Goal: Transaction & Acquisition: Purchase product/service

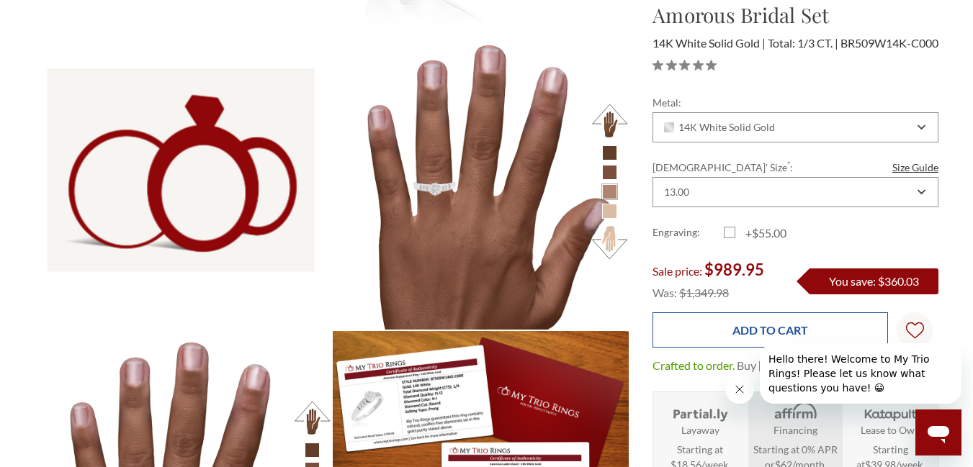
click at [718, 347] on input "Add to Cart" at bounding box center [771, 330] width 236 height 35
type input "Add to Cart"
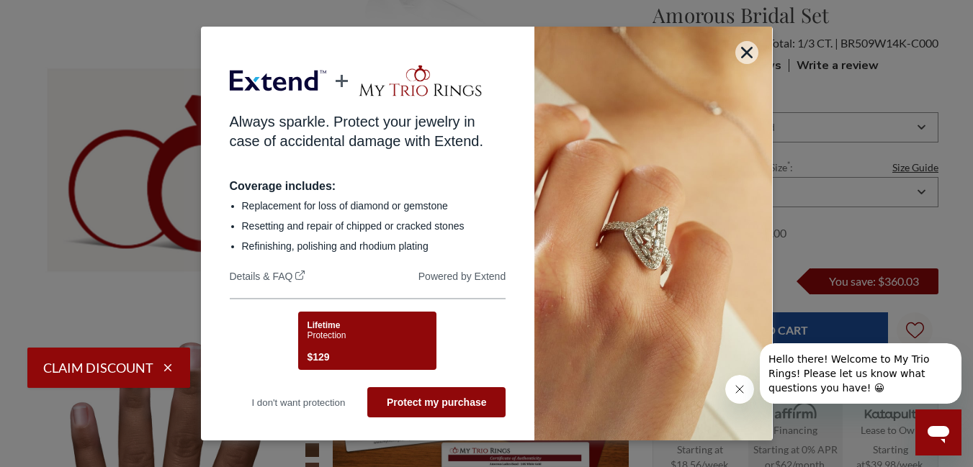
click at [337, 341] on div "Lifetime Protection $129" at bounding box center [365, 342] width 117 height 45
click at [342, 345] on div "Lifetime Protection $129" at bounding box center [365, 342] width 117 height 45
click at [371, 339] on div "Lifetime Protection $129" at bounding box center [365, 342] width 117 height 45
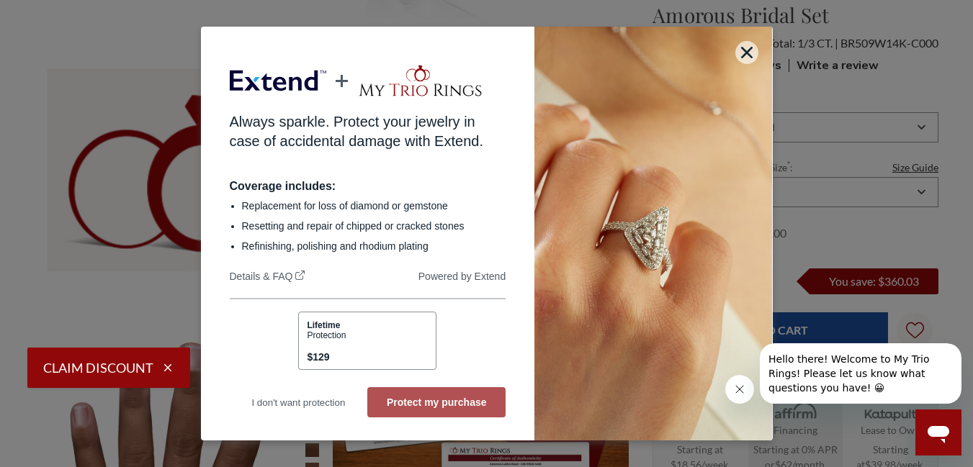
click at [413, 402] on button "Protect my purchase" at bounding box center [436, 402] width 138 height 30
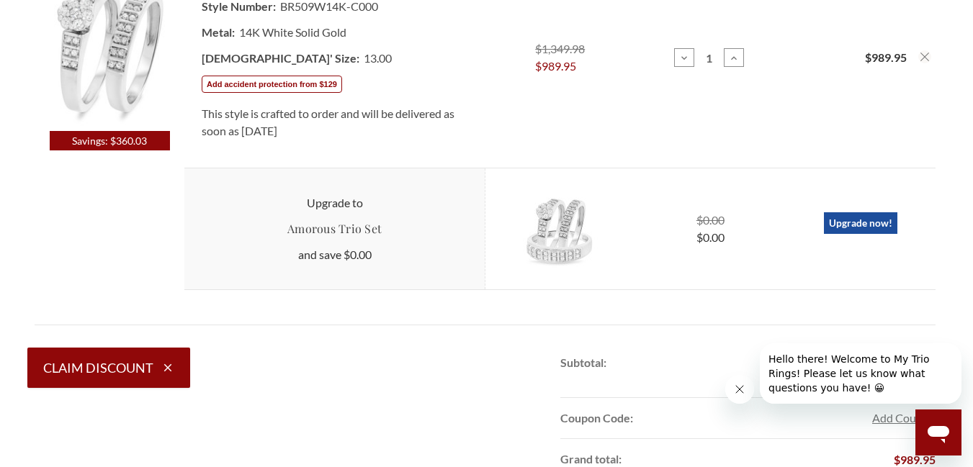
scroll to position [386, 0]
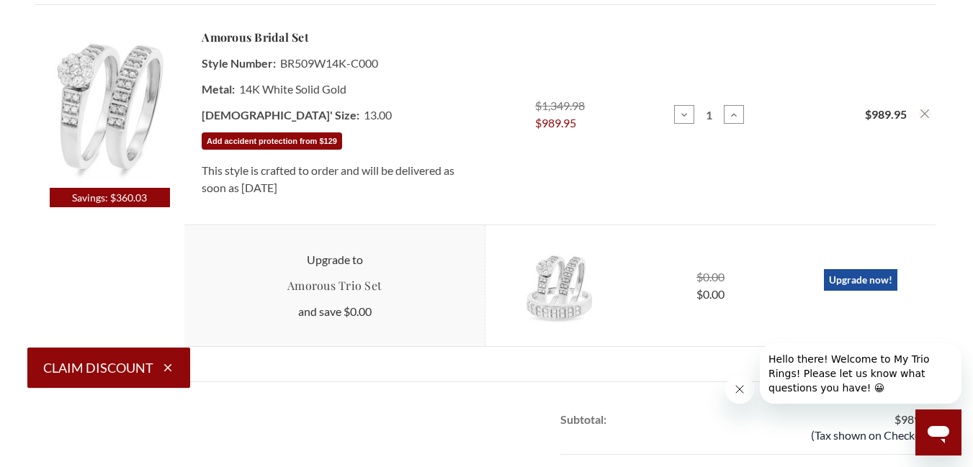
click at [279, 138] on button "Add accident protection from $129" at bounding box center [272, 140] width 140 height 17
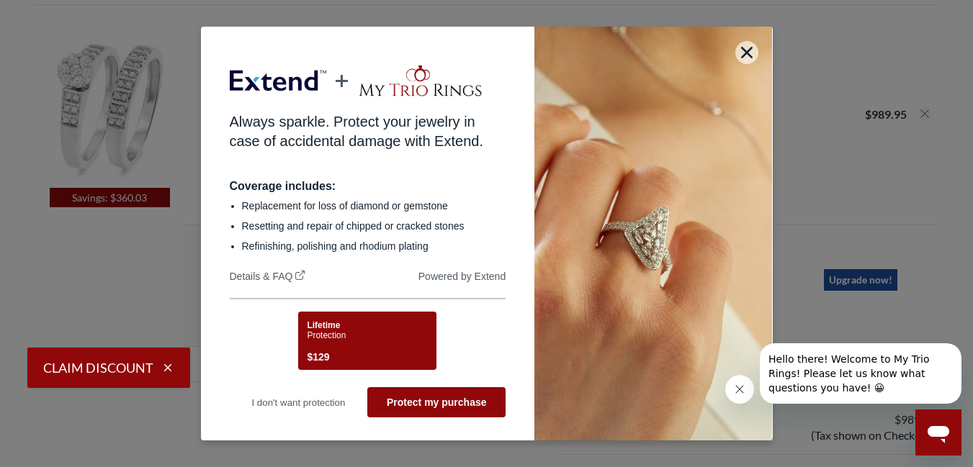
scroll to position [0, 0]
click at [441, 404] on button "Protect my purchase" at bounding box center [436, 402] width 138 height 30
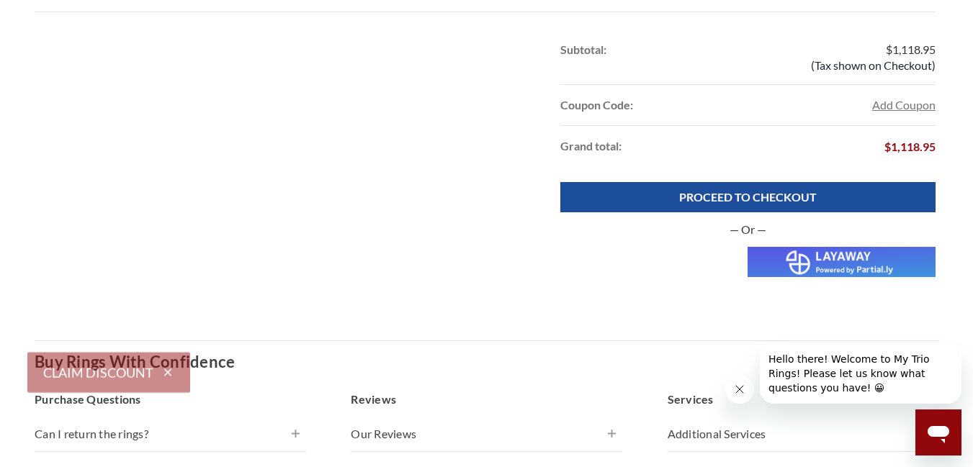
scroll to position [1051, 0]
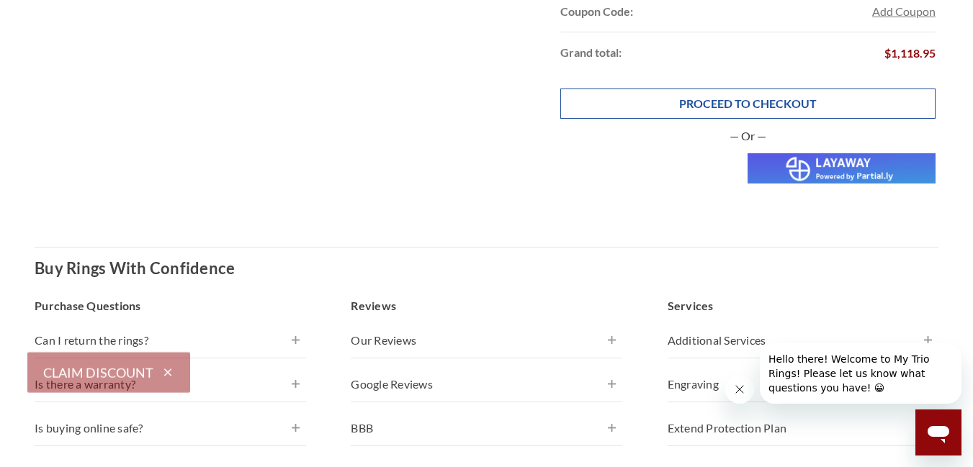
click at [767, 103] on link "PROCEED TO CHECKOUT" at bounding box center [747, 104] width 375 height 30
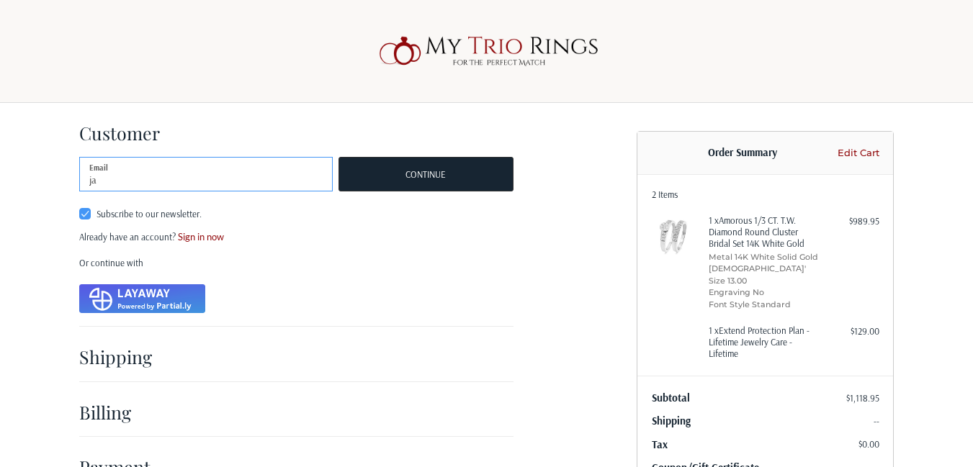
type input "[EMAIL_ADDRESS][DOMAIN_NAME]"
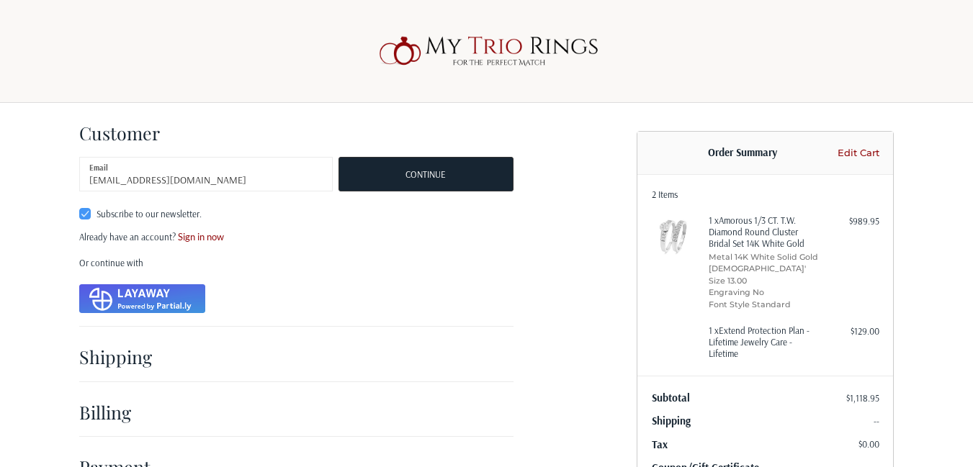
click at [82, 215] on label "Subscribe to our newsletter." at bounding box center [206, 214] width 254 height 12
click at [80, 208] on input "Subscribe to our newsletter." at bounding box center [79, 207] width 1 height 1
click at [82, 215] on label "Subscribe to our newsletter." at bounding box center [206, 214] width 254 height 12
click at [80, 208] on input "Subscribe to our newsletter." at bounding box center [79, 207] width 1 height 1
click at [79, 210] on div "Customer Guest Customer jamescbirdsongjr@gmail.com Email Subscribe to our newsl…" at bounding box center [346, 297] width 557 height 388
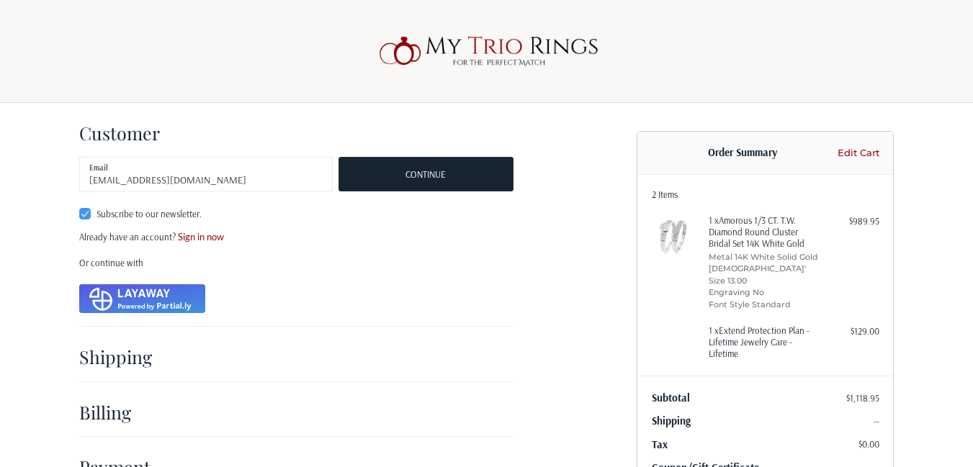
click at [84, 210] on label "Subscribe to our newsletter." at bounding box center [206, 214] width 254 height 12
click at [80, 208] on input "Subscribe to our newsletter." at bounding box center [79, 207] width 1 height 1
checkbox input "false"
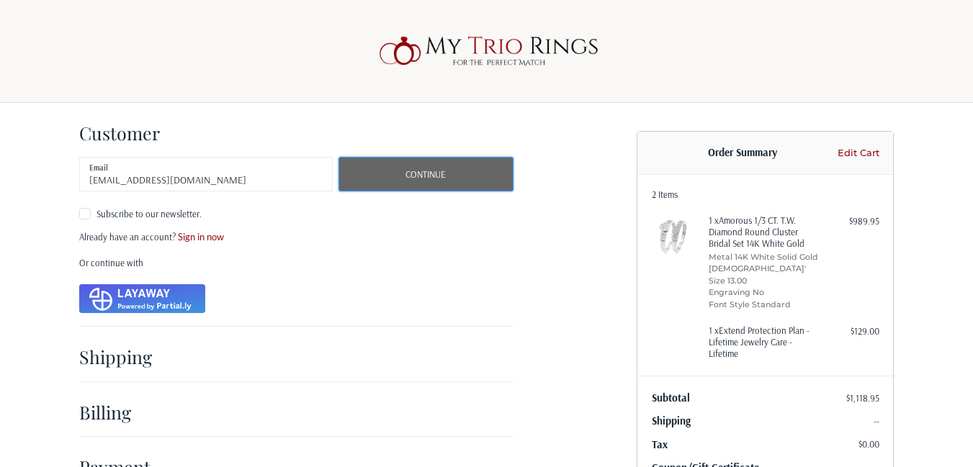
click at [403, 180] on button "Continue" at bounding box center [426, 174] width 175 height 35
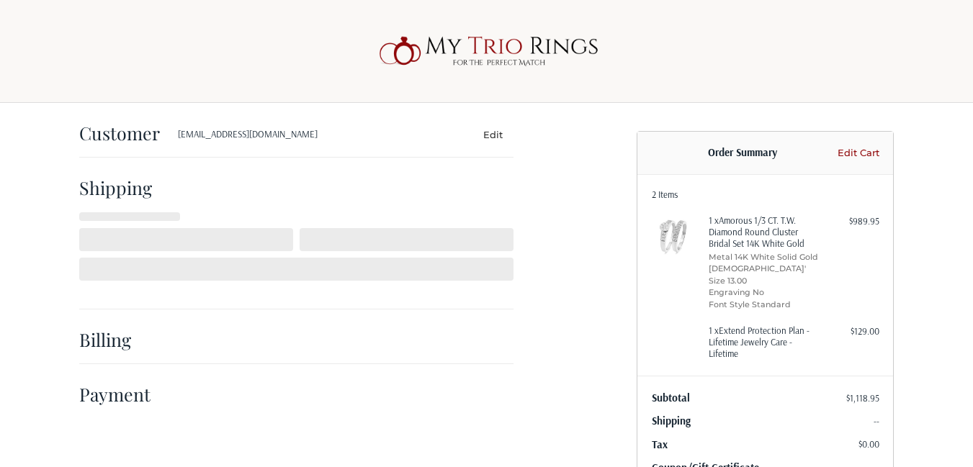
select select "US"
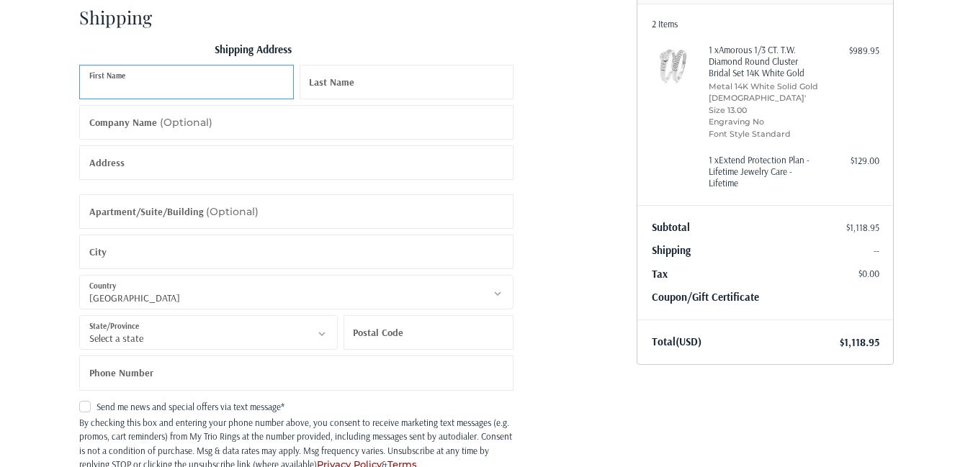
scroll to position [173, 0]
click at [162, 84] on input "First Name" at bounding box center [186, 80] width 215 height 35
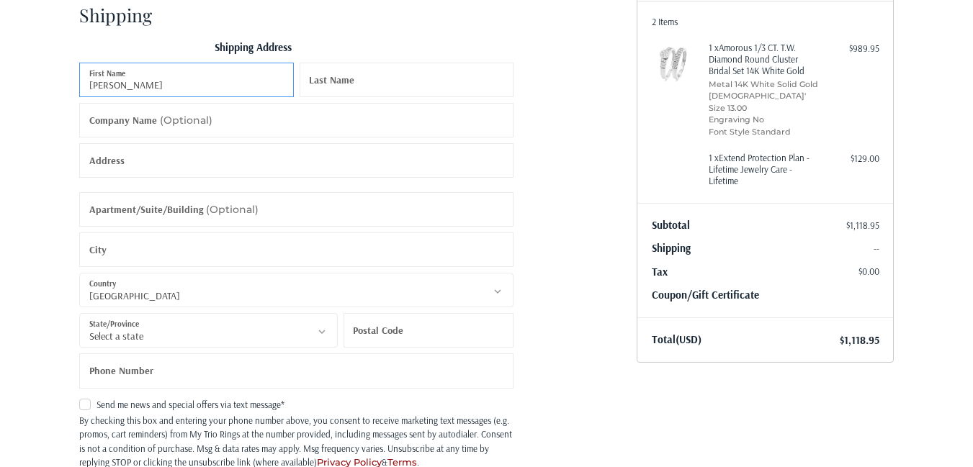
type input "[PERSON_NAME]"
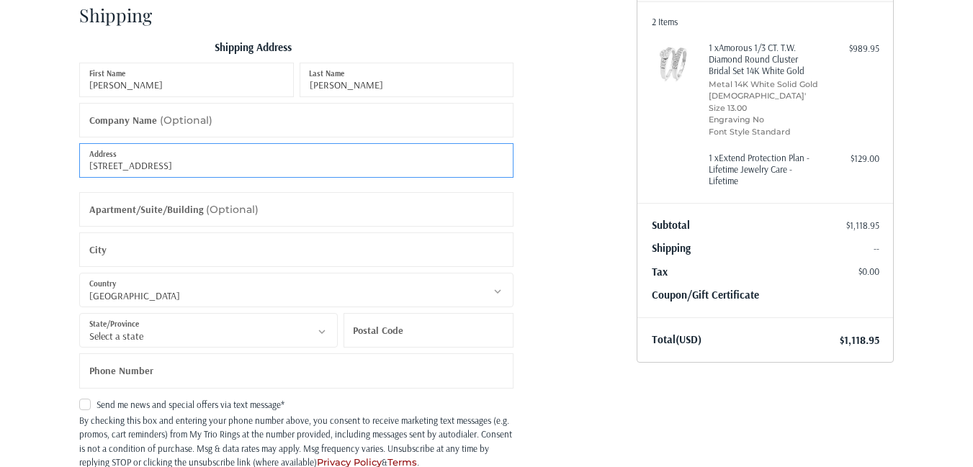
type input "[STREET_ADDRESS]"
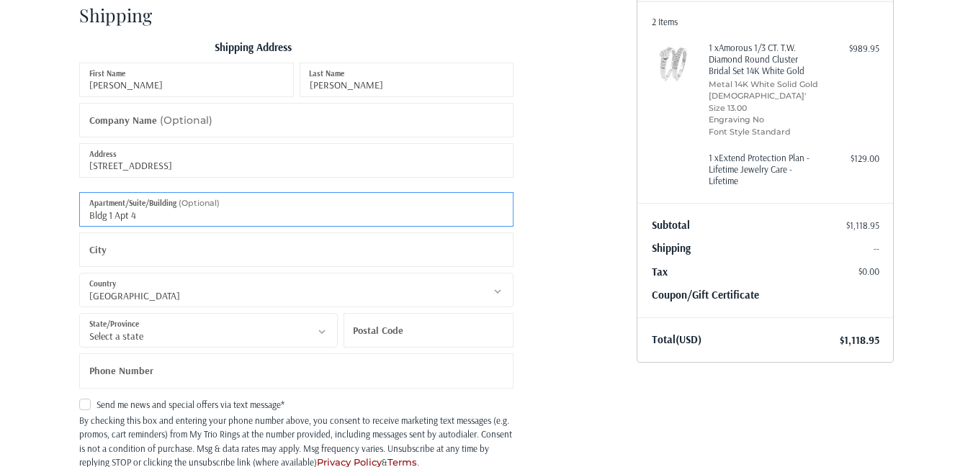
type input "Bldg 1 Apt 4"
click at [153, 250] on input "City" at bounding box center [296, 250] width 434 height 35
type input "Austell"
click at [158, 330] on select "Select a state Alabama Alaska American Samoa Arizona Arkansas Armed Forces Amer…" at bounding box center [208, 330] width 259 height 35
select select "GA"
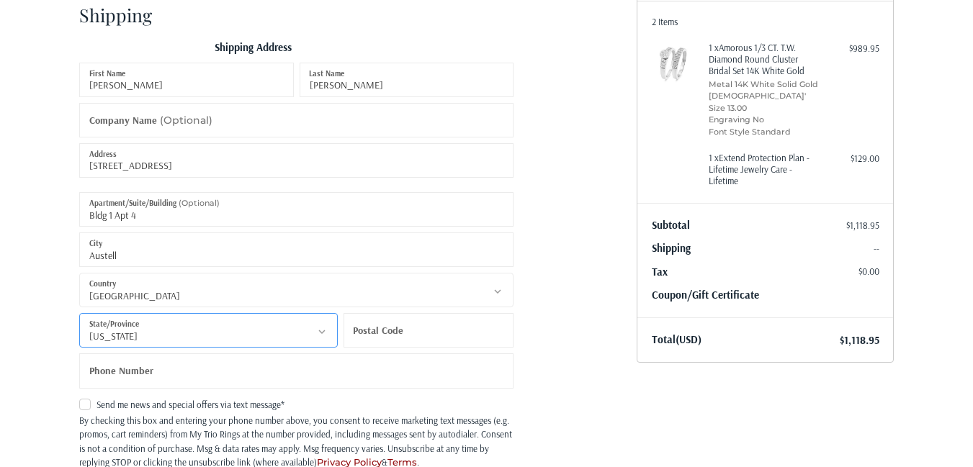
click at [79, 313] on select "Select a state Alabama Alaska American Samoa Arizona Arkansas Armed Forces Amer…" at bounding box center [208, 330] width 259 height 35
click at [379, 328] on label "Postal Code" at bounding box center [378, 330] width 50 height 35
click at [379, 328] on input "Postal Code" at bounding box center [429, 330] width 170 height 35
type input "30106"
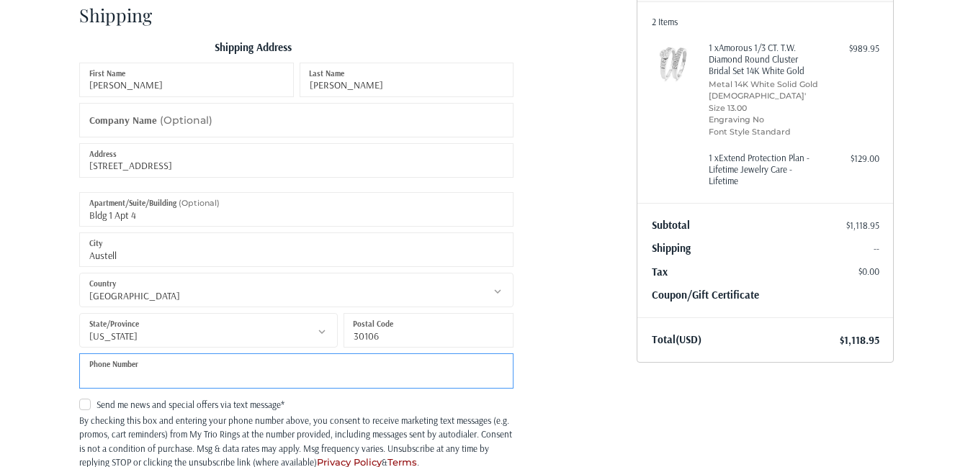
click at [239, 365] on input "Phone Number" at bounding box center [296, 371] width 434 height 35
type input "(470) 9"
radio input "true"
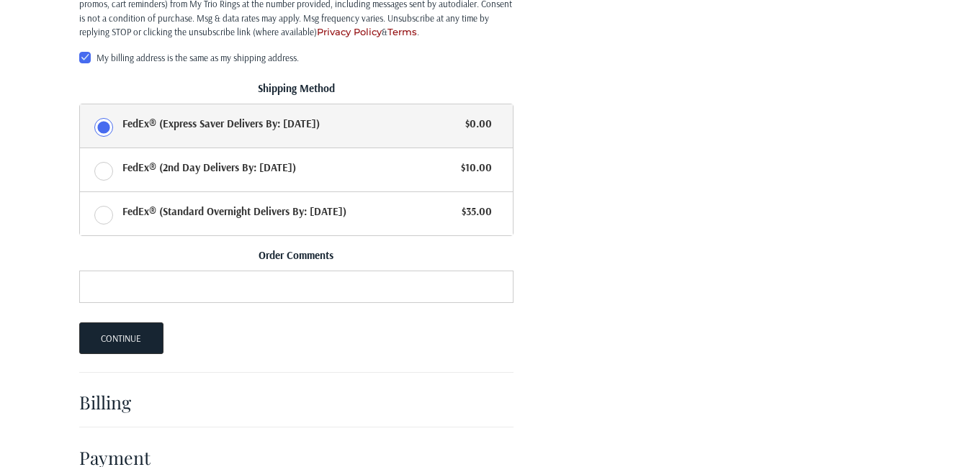
scroll to position [632, 0]
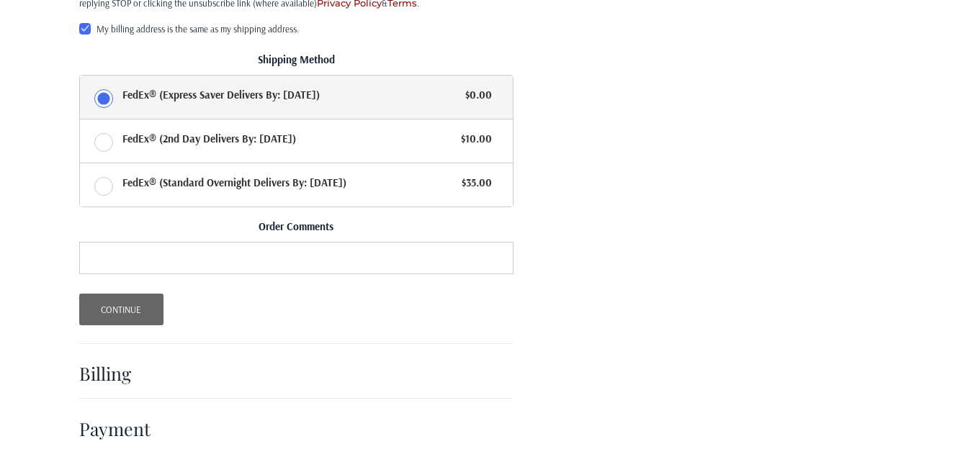
type input "[PHONE_NUMBER]"
click at [132, 308] on button "Continue" at bounding box center [121, 310] width 84 height 32
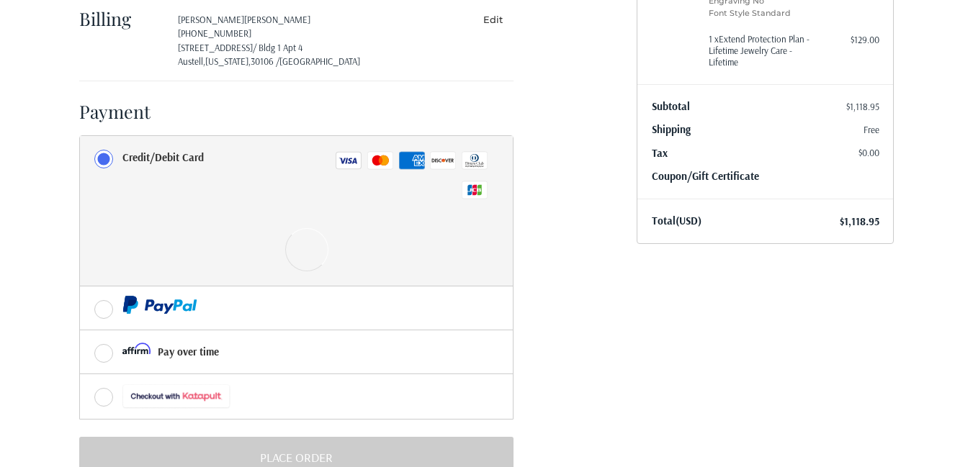
scroll to position [333, 0]
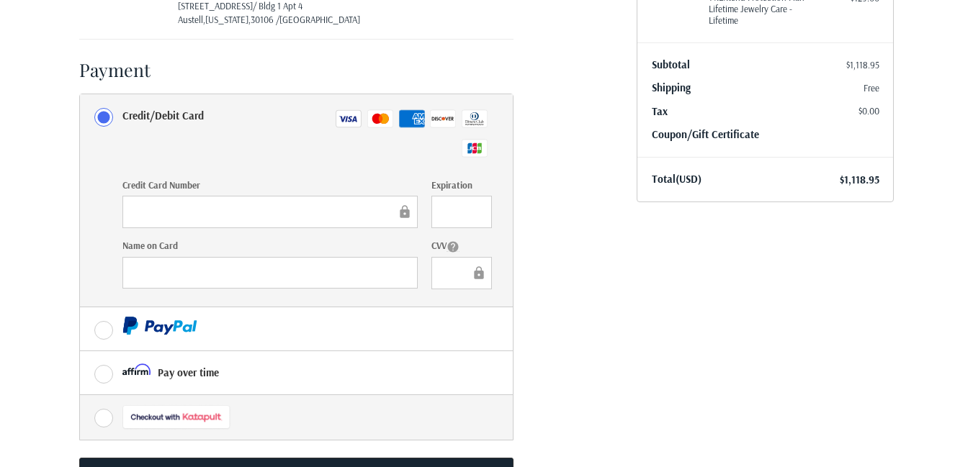
click at [147, 415] on div at bounding box center [176, 418] width 109 height 26
click at [81, 396] on input "radio" at bounding box center [80, 395] width 1 height 1
radio input "true"
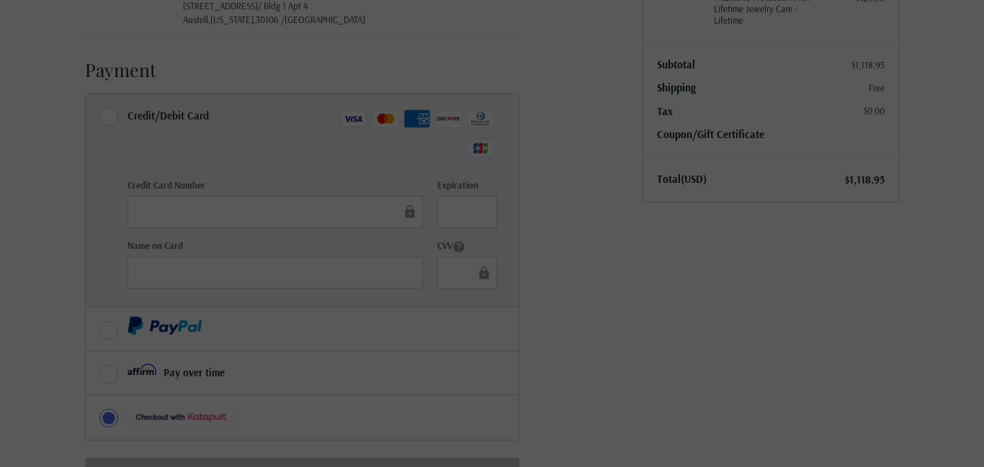
radio input "true"
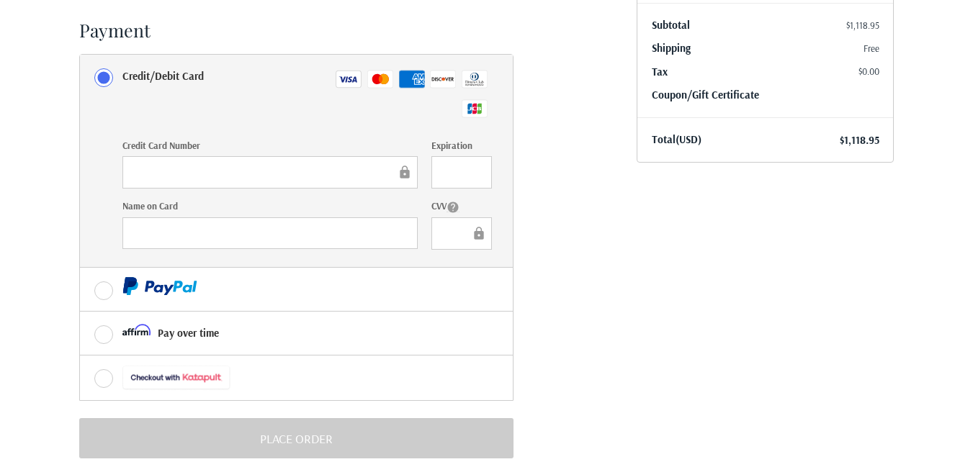
scroll to position [396, 0]
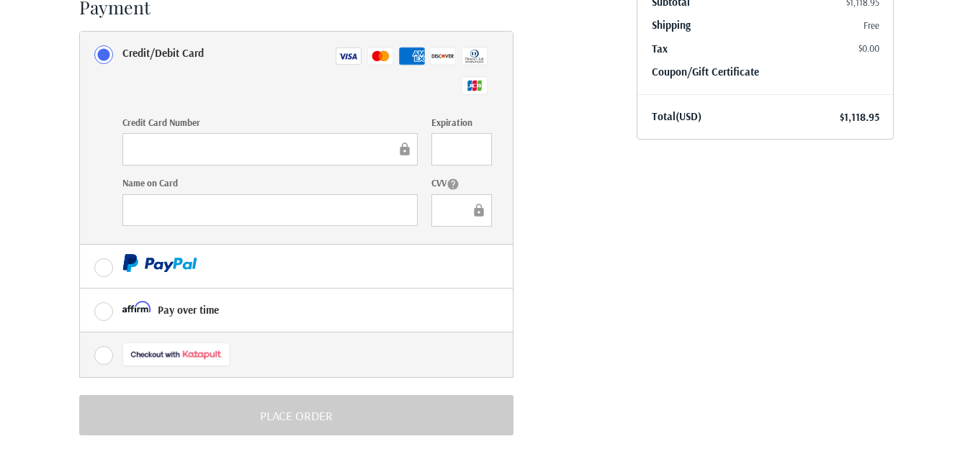
click at [102, 354] on label at bounding box center [296, 355] width 433 height 45
click at [81, 333] on input "radio" at bounding box center [80, 333] width 1 height 1
radio input "true"
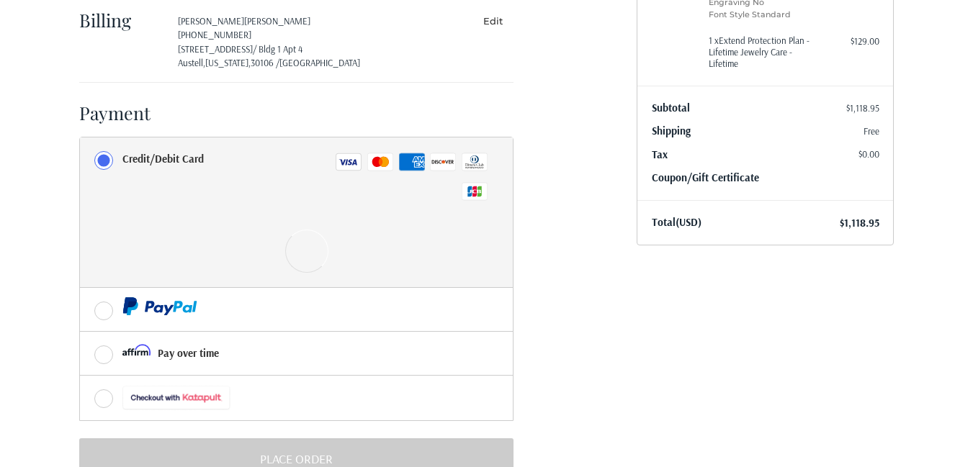
scroll to position [333, 0]
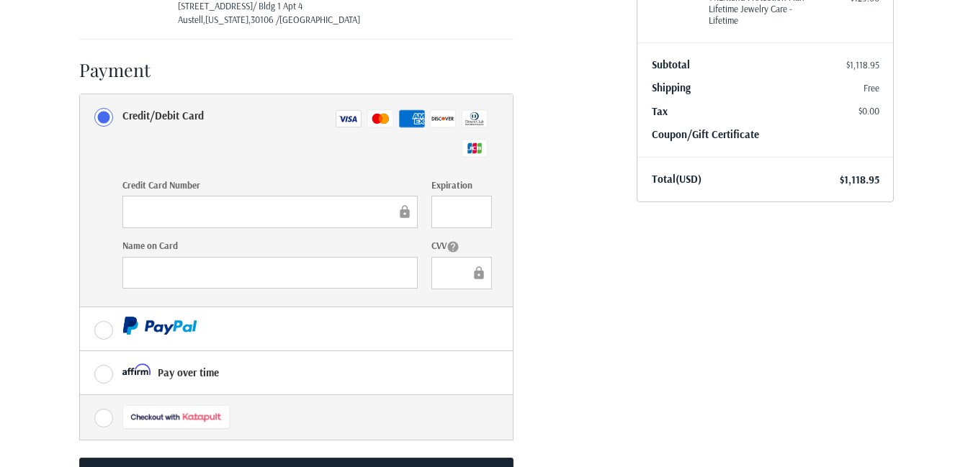
click at [199, 420] on div at bounding box center [176, 418] width 109 height 26
click at [81, 396] on input "radio" at bounding box center [80, 395] width 1 height 1
radio input "true"
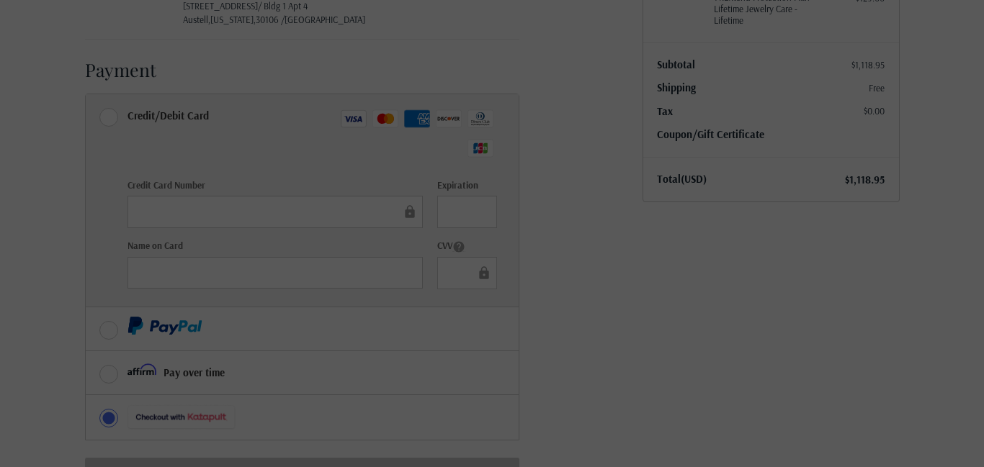
radio input "true"
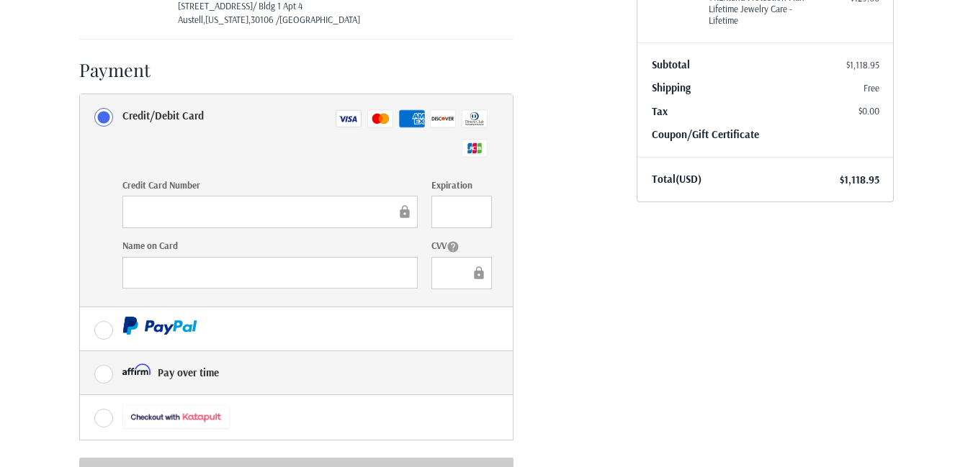
click at [107, 372] on label "Pay over time" at bounding box center [296, 372] width 433 height 43
click at [81, 352] on input "Pay over time" at bounding box center [80, 351] width 1 height 1
radio input "true"
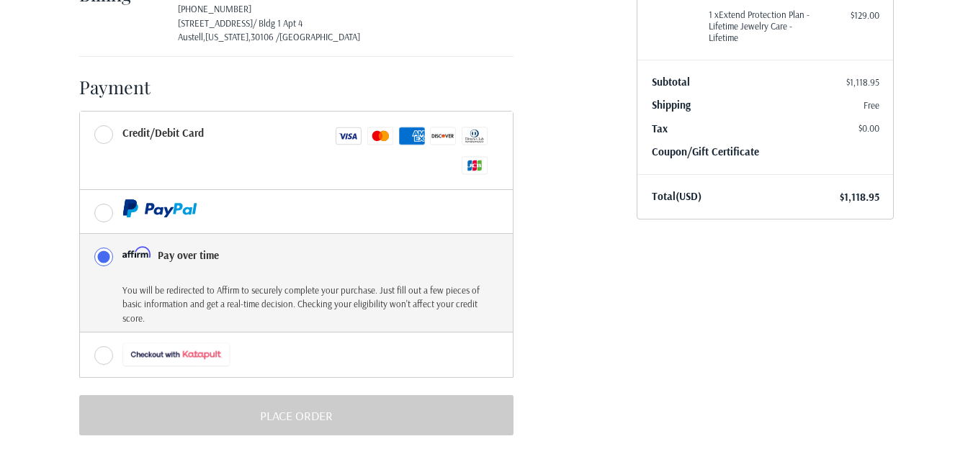
scroll to position [316, 0]
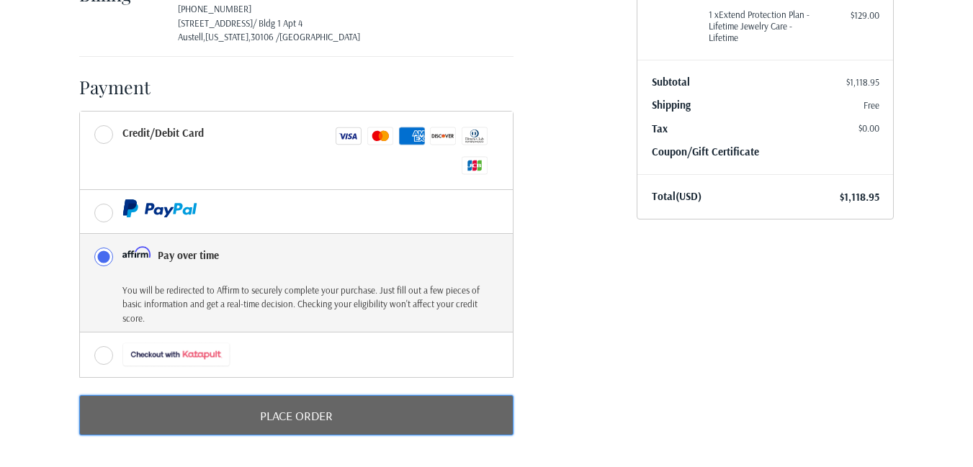
click at [317, 421] on button "Place Order" at bounding box center [296, 415] width 434 height 40
click at [267, 421] on button "Place Order" at bounding box center [296, 415] width 434 height 40
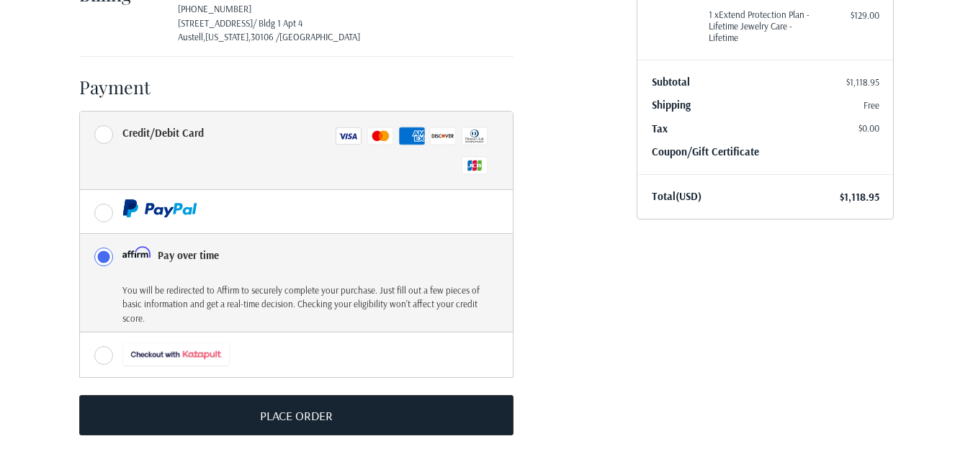
click at [110, 135] on label "Credit/Debit Card Visa Master Amex Discover Diners Club JCB" at bounding box center [296, 151] width 433 height 78
click at [81, 112] on input "Credit/Debit Card Visa Master Amex Discover Diners Club JCB" at bounding box center [80, 112] width 1 height 1
radio input "true"
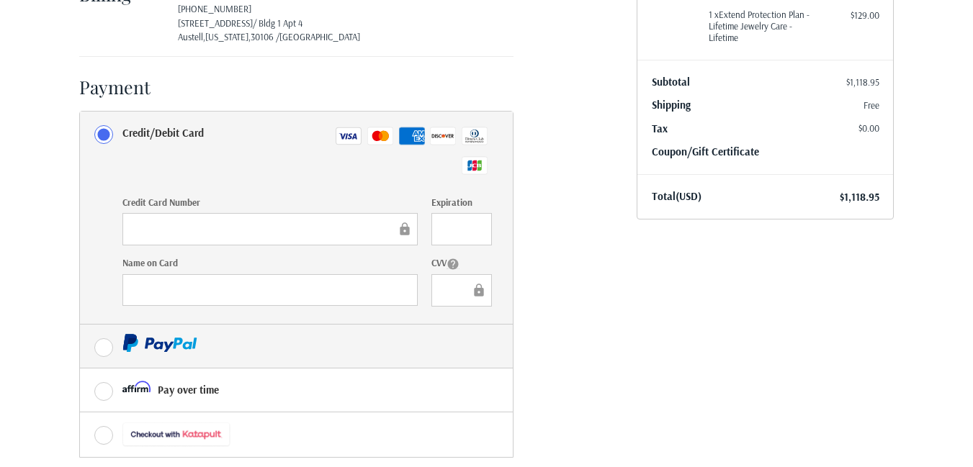
click at [102, 354] on label at bounding box center [296, 346] width 433 height 43
click at [81, 326] on input "radio" at bounding box center [80, 325] width 1 height 1
radio input "true"
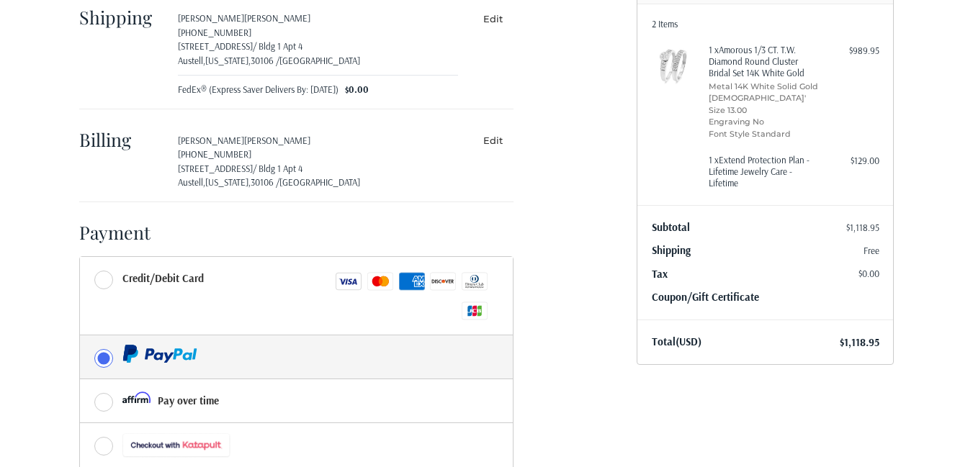
scroll to position [254, 0]
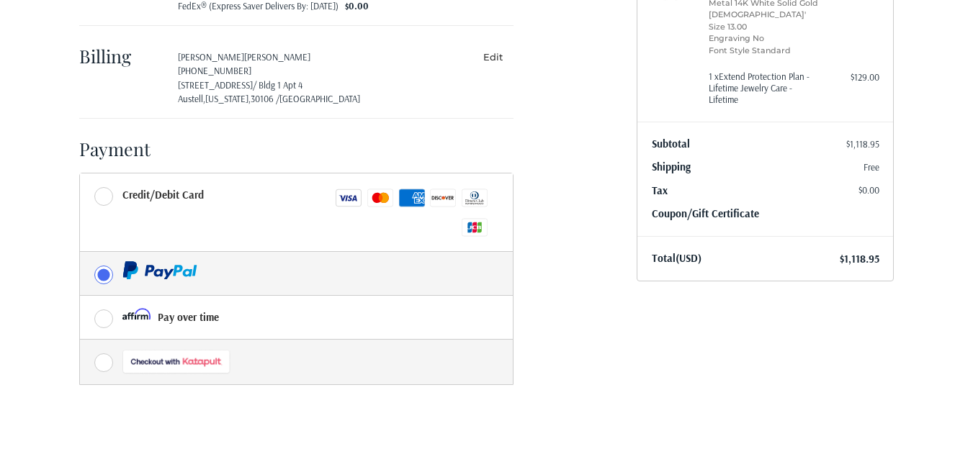
click at [109, 360] on label at bounding box center [296, 362] width 433 height 45
click at [81, 341] on input "radio" at bounding box center [80, 340] width 1 height 1
radio input "true"
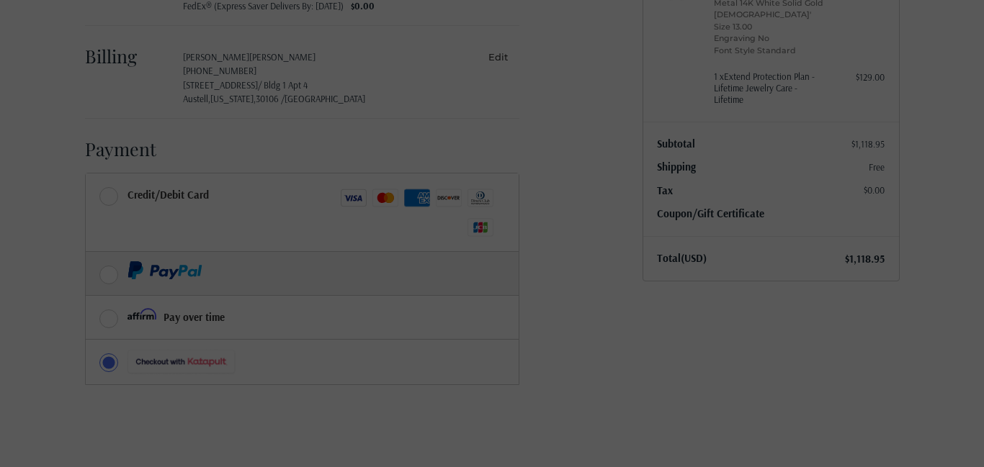
radio input "true"
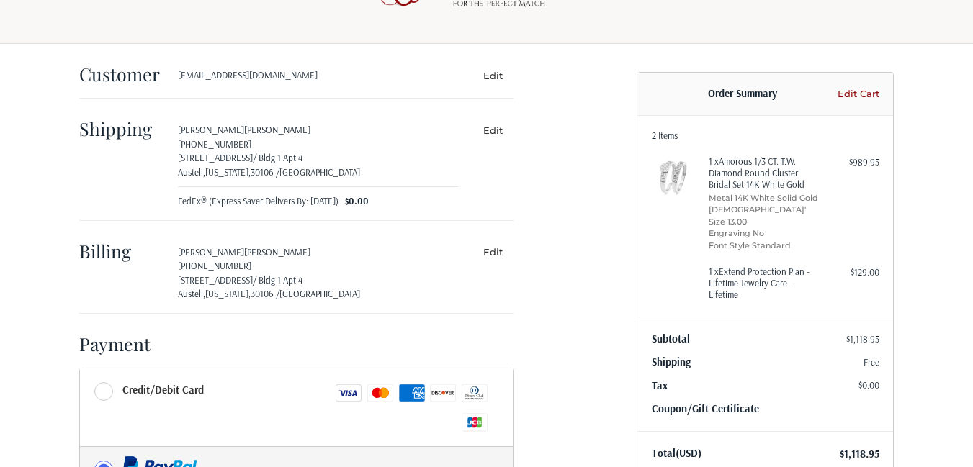
scroll to position [0, 0]
